Goal: Information Seeking & Learning: Find specific fact

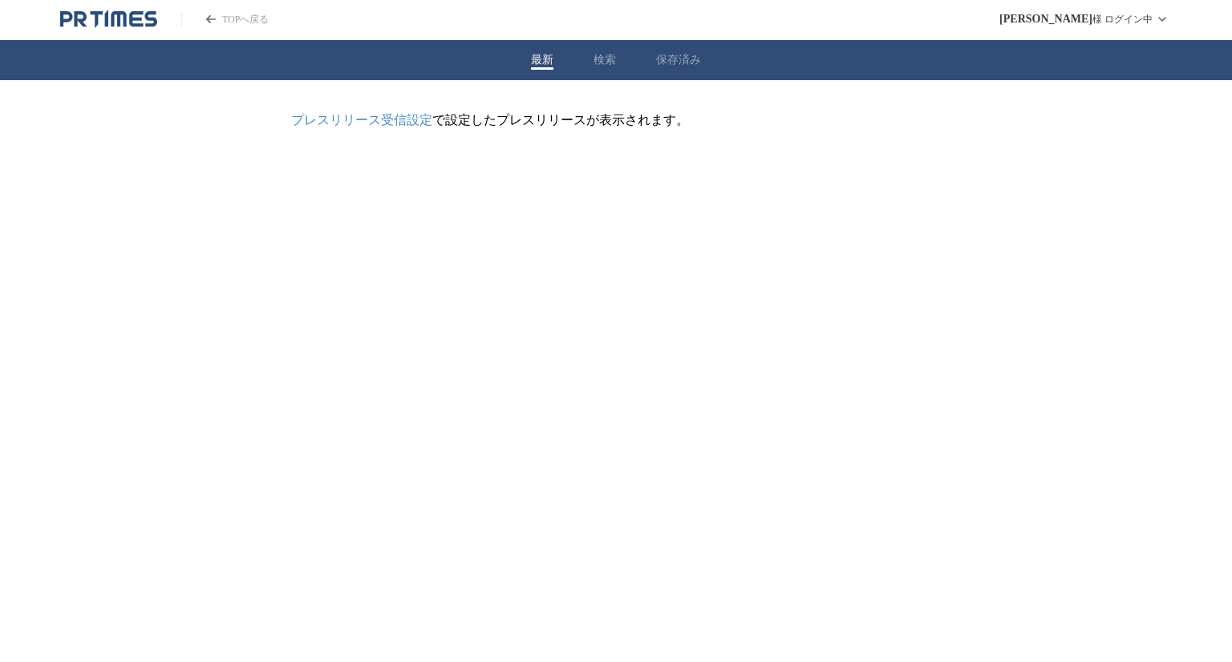
click at [987, 43] on div "最新 検索 保存済み" at bounding box center [616, 60] width 1232 height 40
click at [621, 57] on div "最新 検索 保存済み" at bounding box center [616, 60] width 1232 height 40
click at [602, 57] on button "検索" at bounding box center [604, 60] width 22 height 14
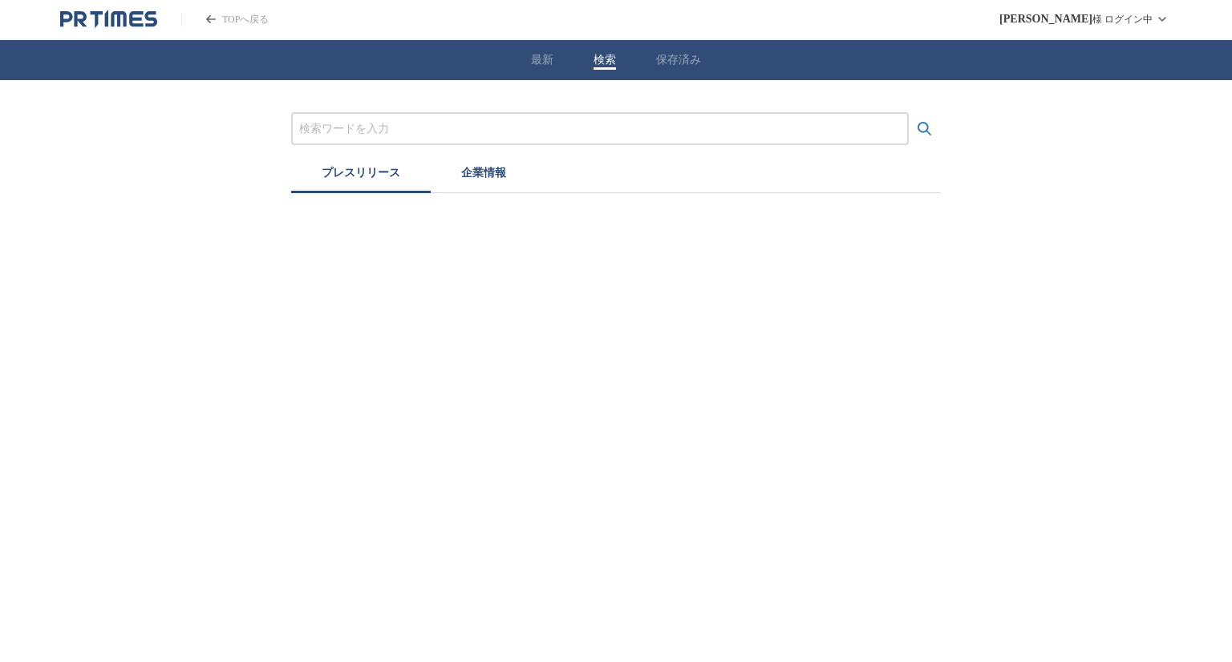
click at [462, 135] on input "プレスリリースおよび企業を検索する" at bounding box center [599, 129] width 601 height 18
type input "prtimes"
click at [909, 113] on button "検索する" at bounding box center [925, 129] width 32 height 32
click at [916, 119] on button "検索する" at bounding box center [925, 129] width 32 height 32
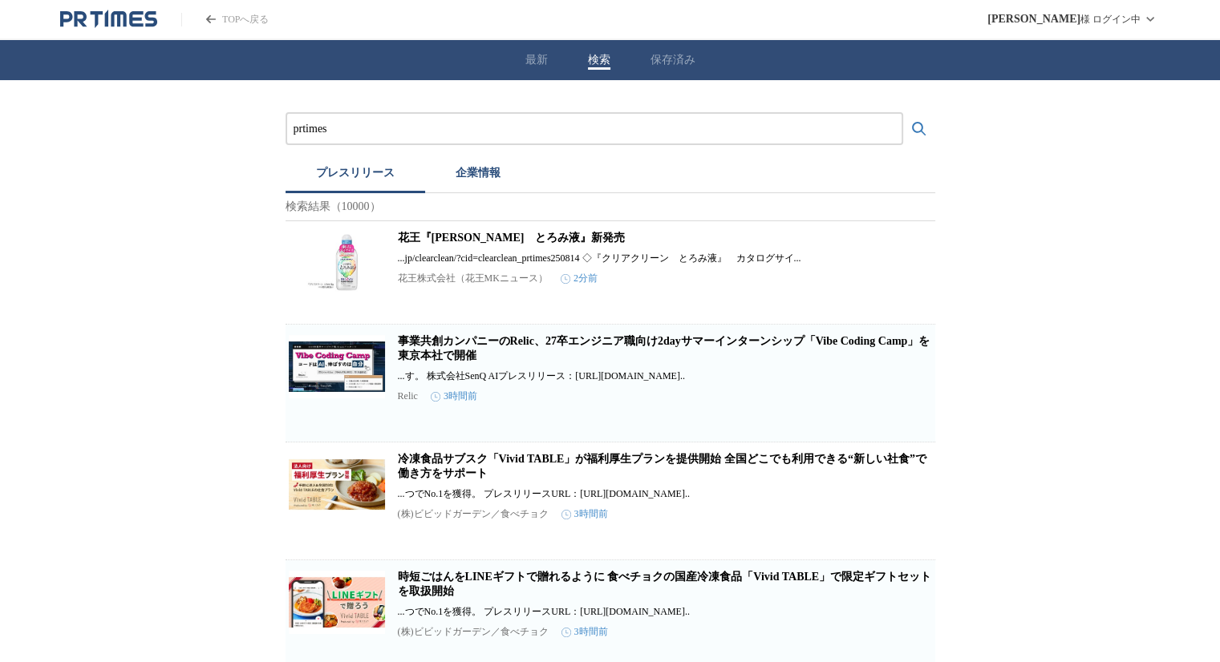
click at [730, 235] on h2 "花王『[PERSON_NAME]　とろみ液』新発売" at bounding box center [665, 238] width 534 height 14
click at [516, 236] on link "花王『[PERSON_NAME]　とろみ液』新発売" at bounding box center [512, 238] width 228 height 12
drag, startPoint x: 343, startPoint y: 213, endPoint x: 397, endPoint y: 212, distance: 53.7
click at [397, 212] on p "検索結果（10000）" at bounding box center [610, 207] width 650 height 28
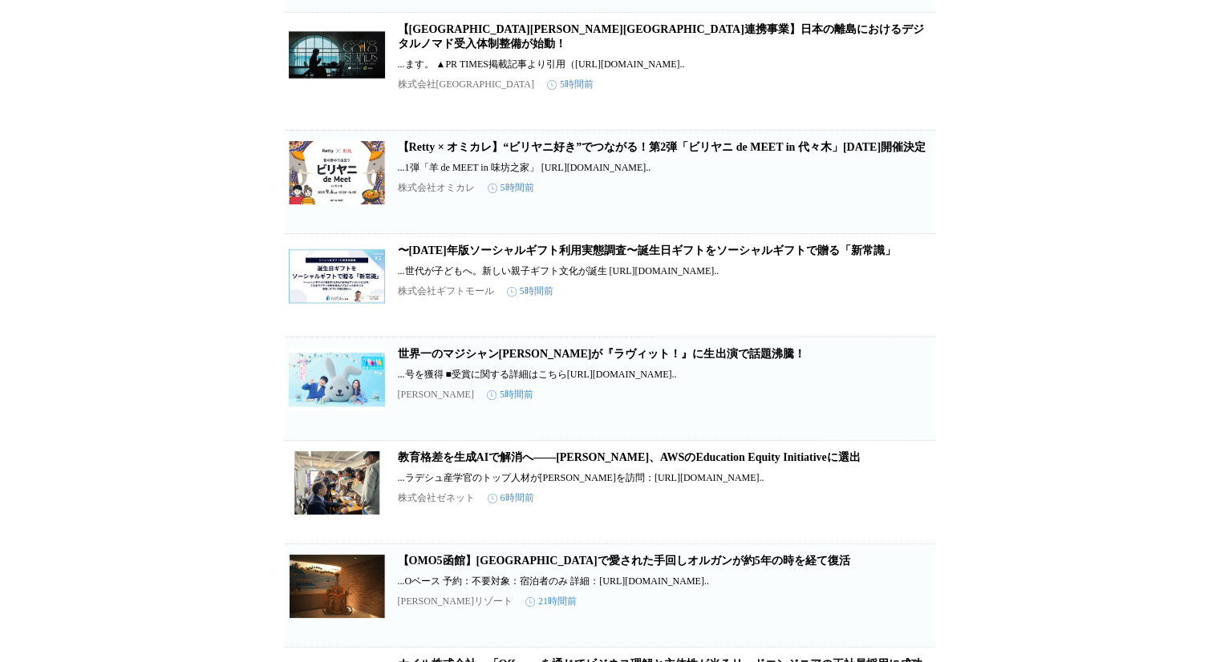
scroll to position [1559, 0]
